Goal: Navigation & Orientation: Find specific page/section

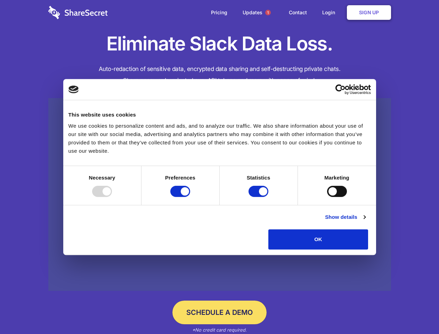
click at [112, 197] on div at bounding box center [102, 191] width 20 height 11
click at [190, 197] on input "Preferences" at bounding box center [180, 191] width 20 height 11
checkbox input "false"
click at [259, 197] on input "Statistics" at bounding box center [258, 191] width 20 height 11
checkbox input "false"
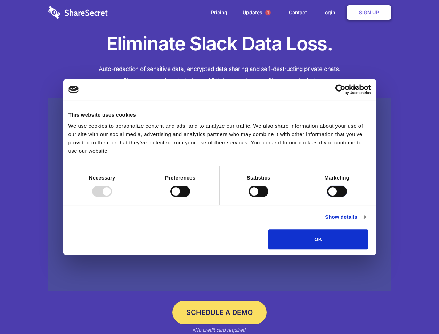
click at [327, 197] on input "Marketing" at bounding box center [337, 191] width 20 height 11
checkbox input "true"
click at [365, 221] on link "Show details" at bounding box center [345, 217] width 40 height 8
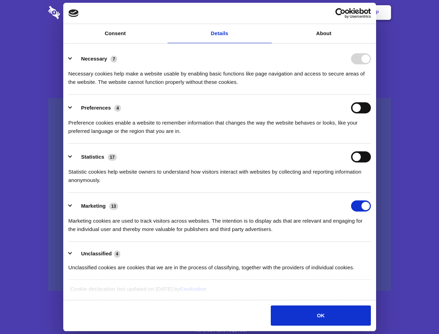
click at [371, 143] on li "Preferences 4 Preference cookies enable a website to remember information that …" at bounding box center [219, 118] width 302 height 49
click at [268, 13] on span "1" at bounding box center [268, 13] width 6 height 6
